Goal: Communication & Community: Ask a question

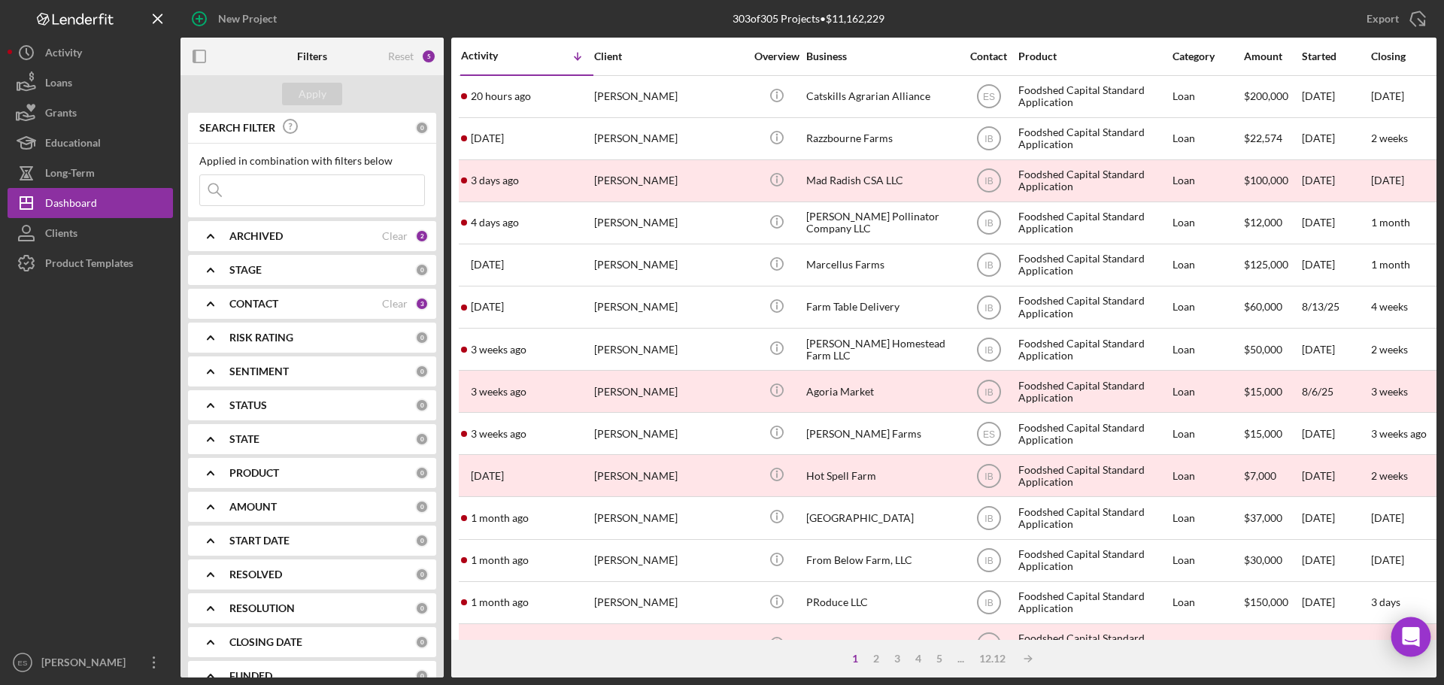
click at [1416, 627] on div "Open Intercom Messenger" at bounding box center [1411, 637] width 40 height 40
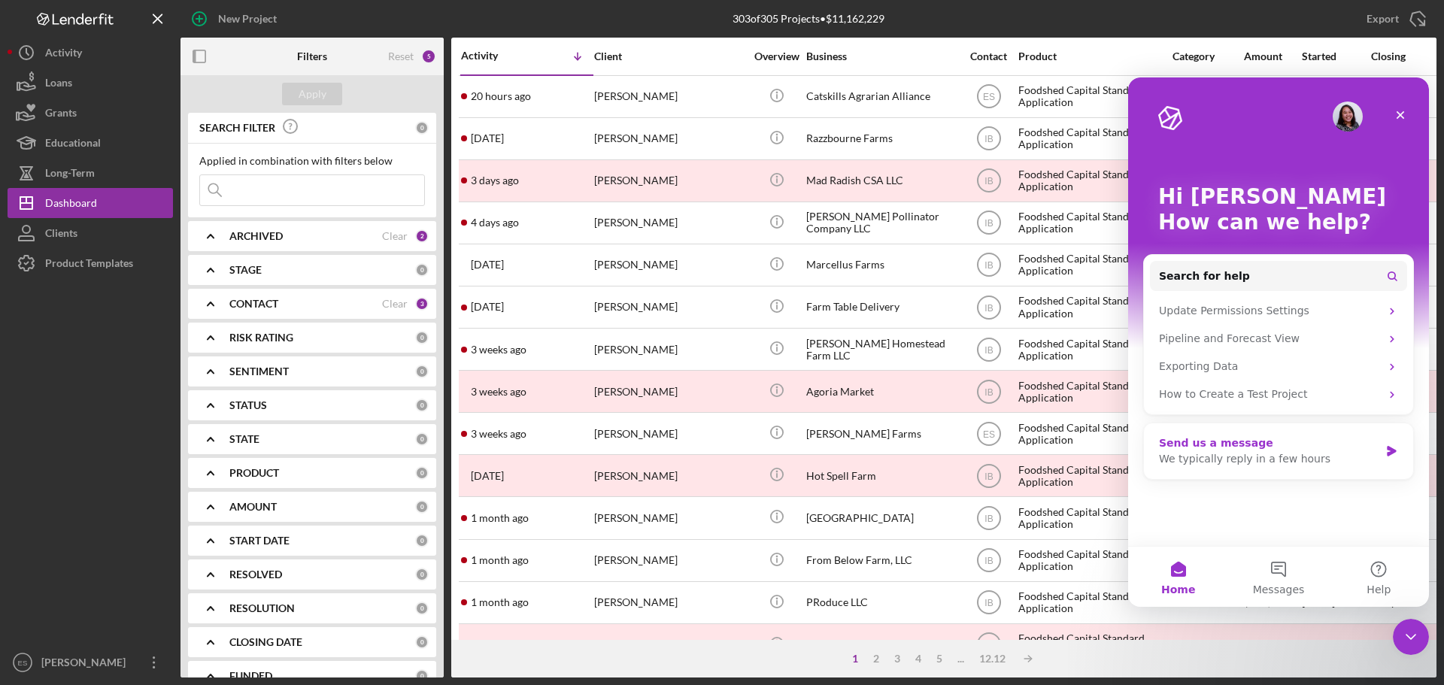
click at [1280, 457] on div "We typically reply in a few hours" at bounding box center [1269, 459] width 220 height 16
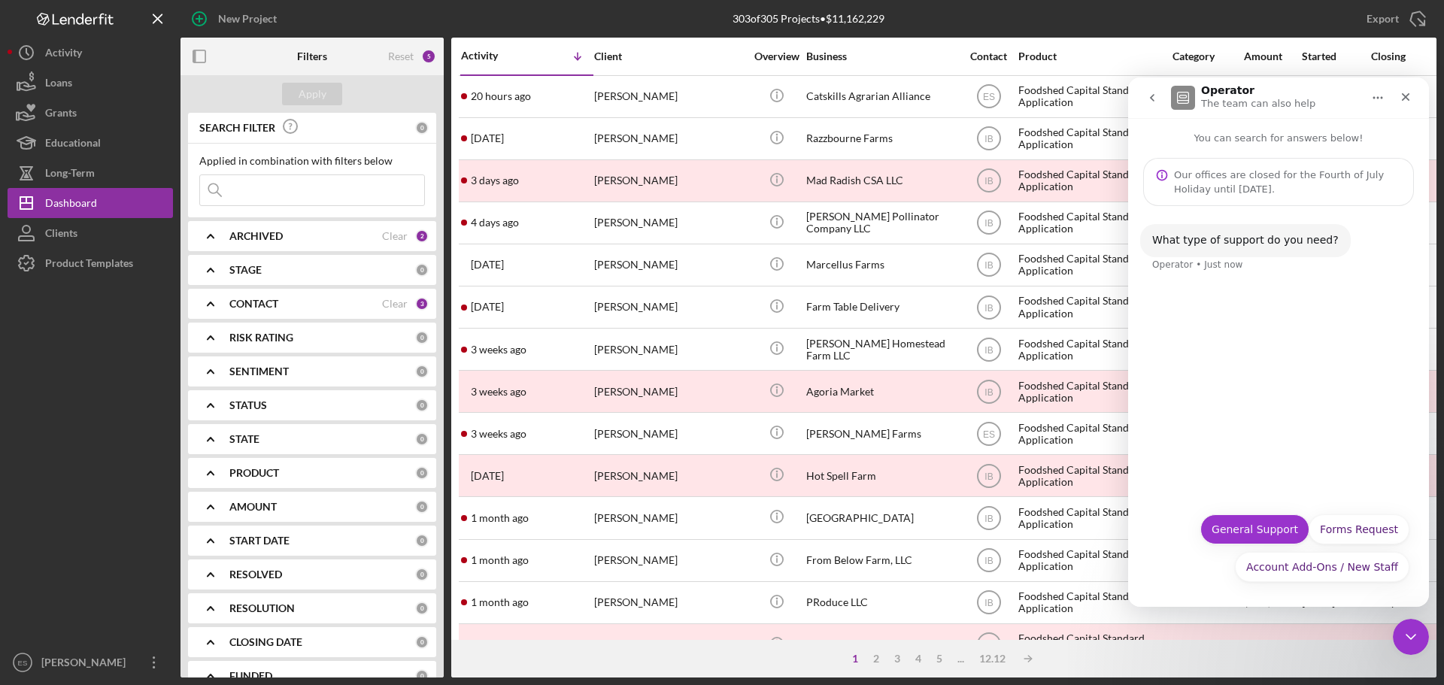
click at [1272, 530] on button "General Support" at bounding box center [1254, 529] width 109 height 30
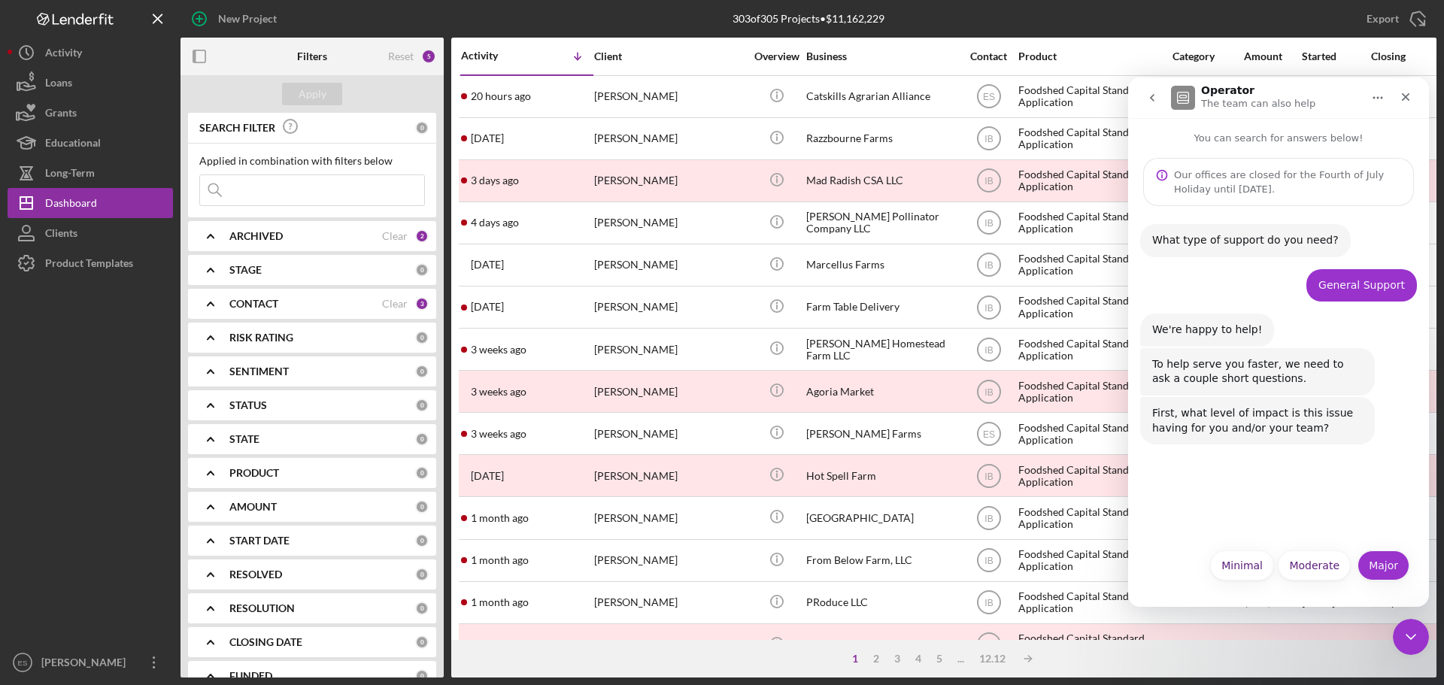
click at [1383, 560] on button "Major" at bounding box center [1384, 566] width 52 height 30
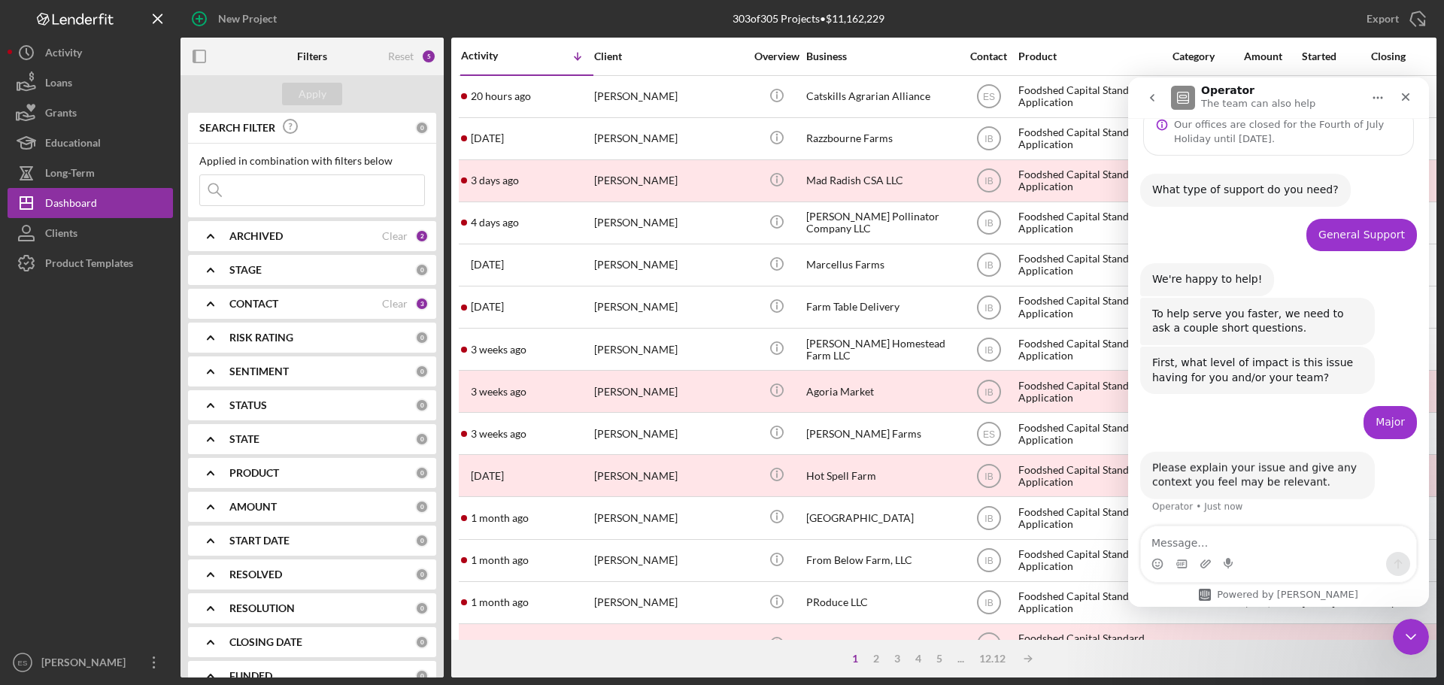
scroll to position [54, 0]
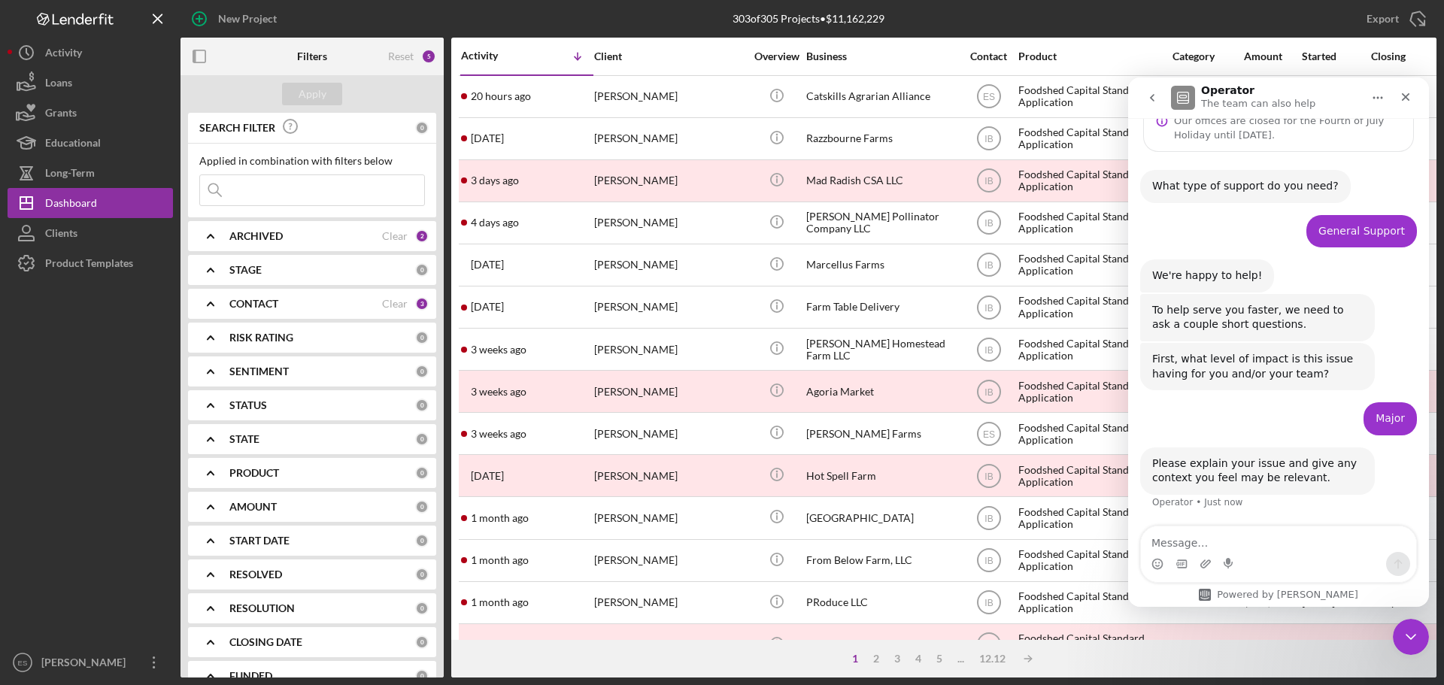
click at [1264, 542] on textarea "Message…" at bounding box center [1278, 539] width 275 height 26
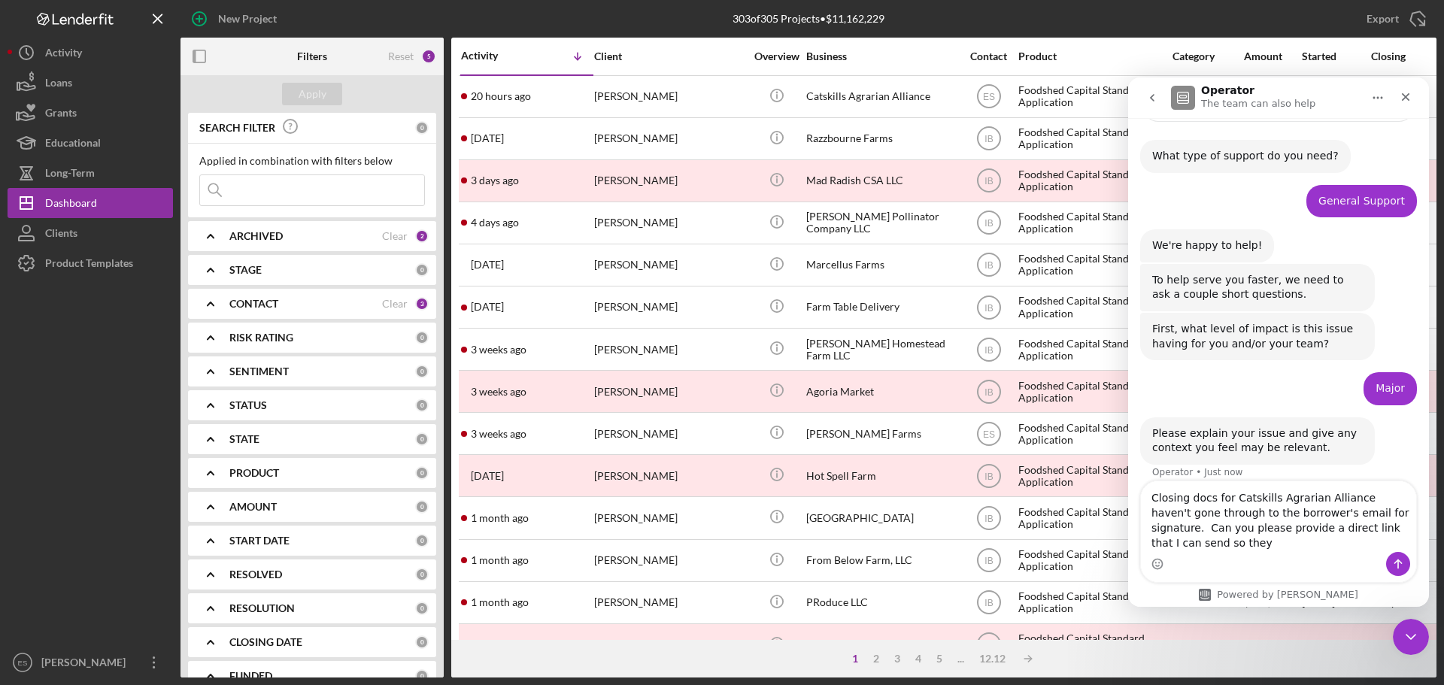
scroll to position [99, 0]
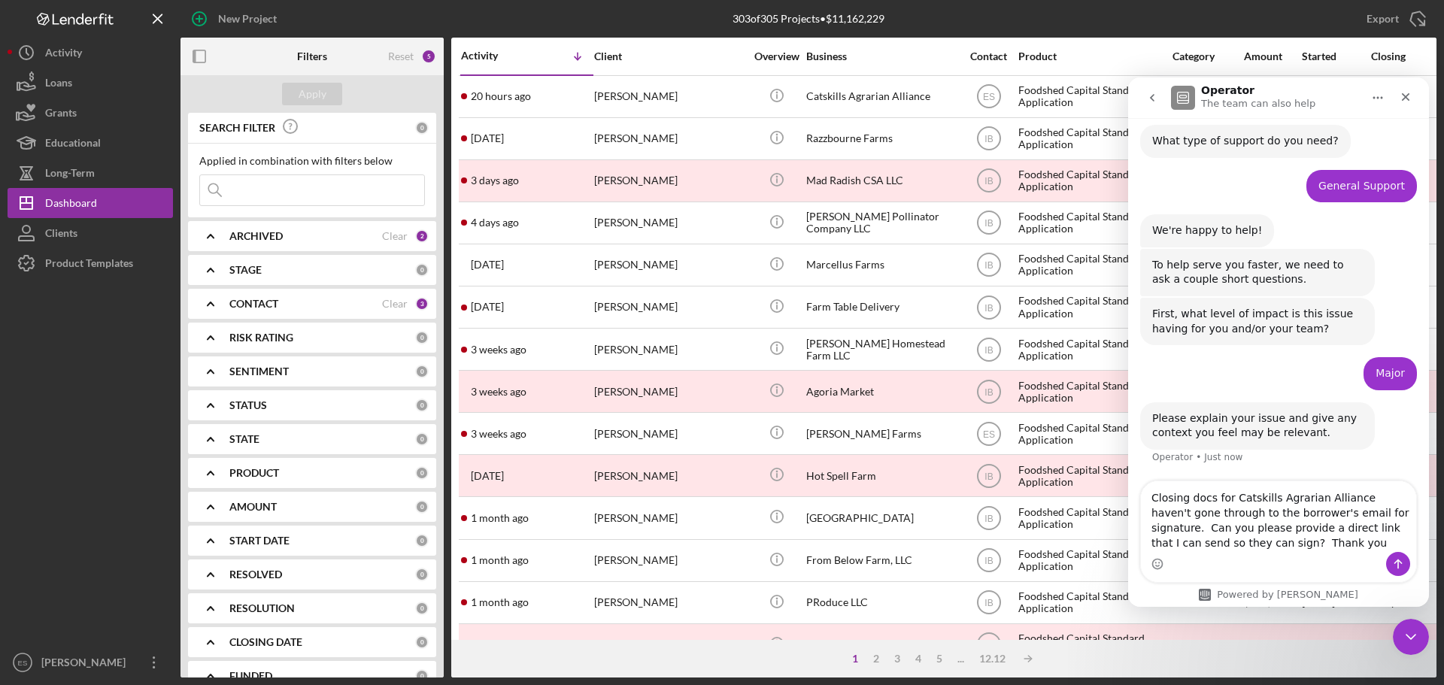
type textarea "Closing docs for Catskills Agrarian Alliance haven't gone through to the borrow…"
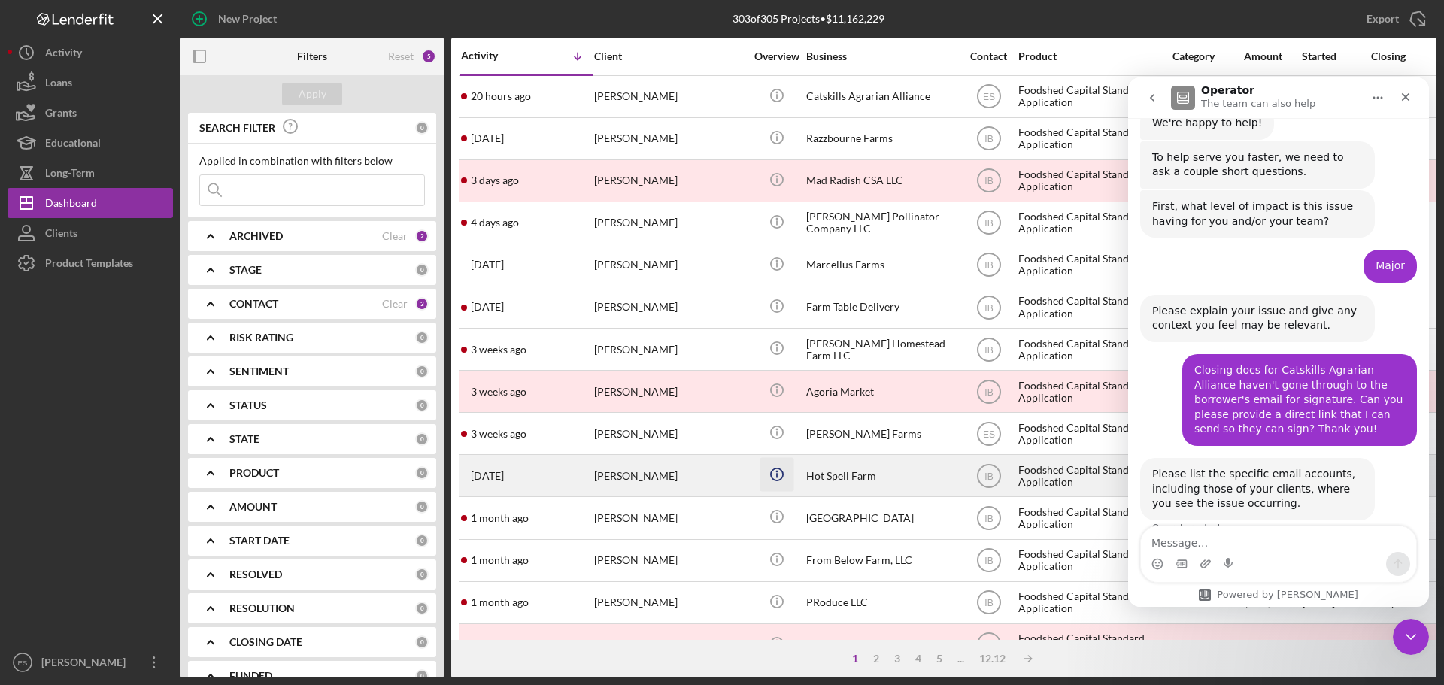
scroll to position [232, 0]
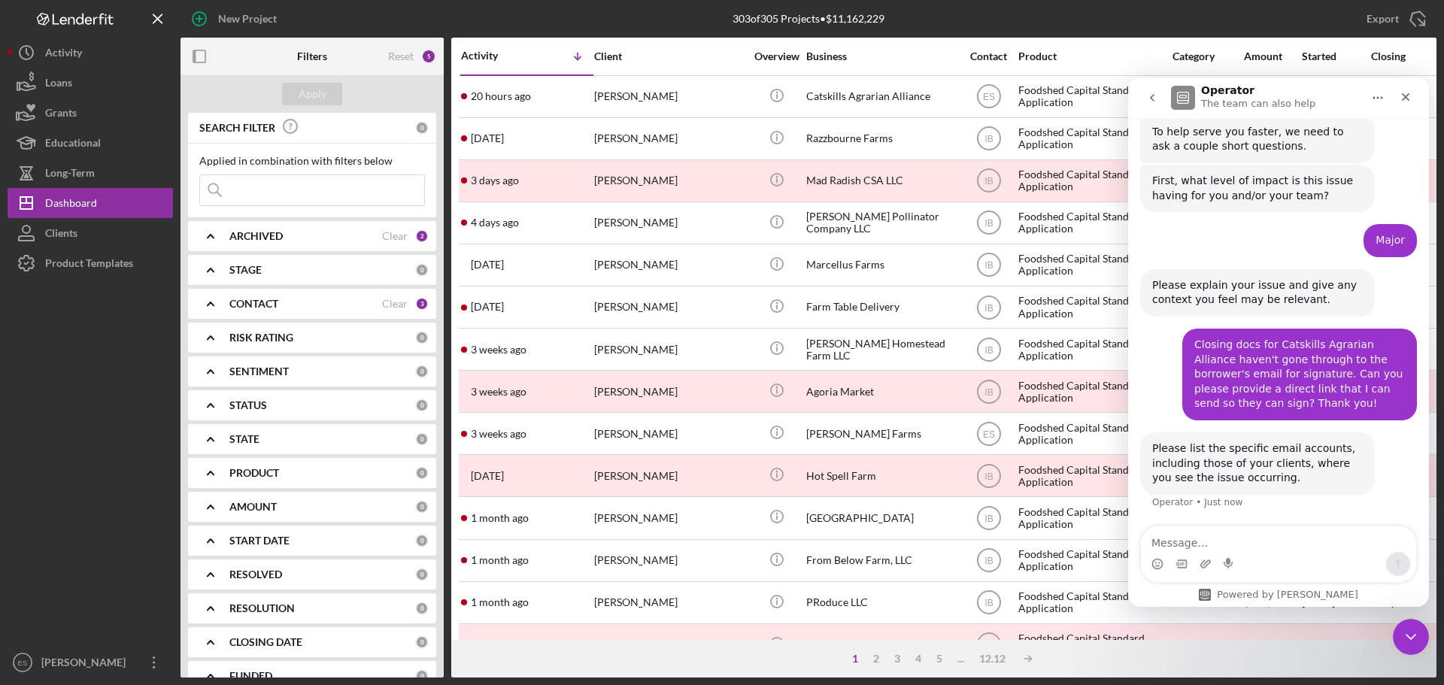
click at [1223, 548] on textarea "Message…" at bounding box center [1278, 539] width 275 height 26
type textarea "[EMAIL_ADDRESS][PERSON_NAME][DOMAIN_NAME]"
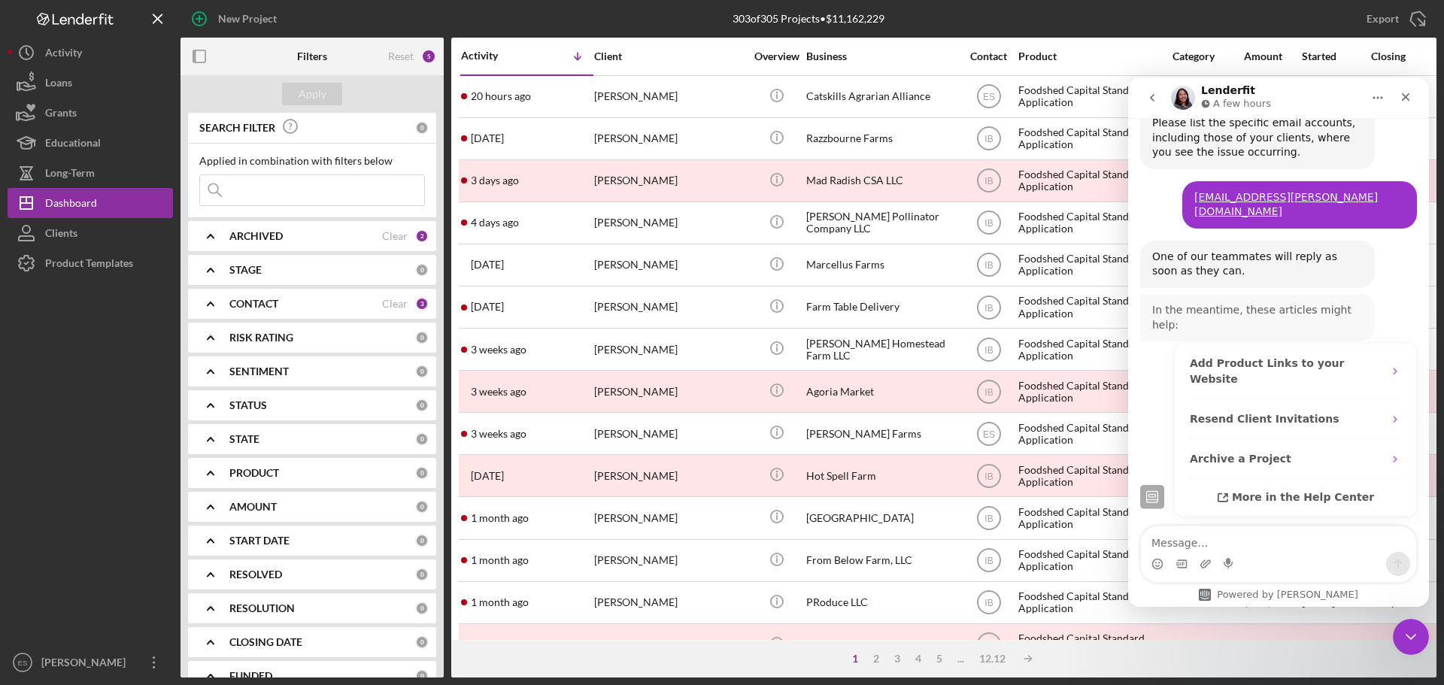
scroll to position [557, 0]
